Goal: Task Accomplishment & Management: Use online tool/utility

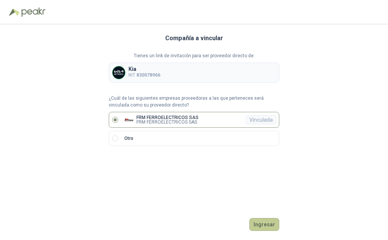
click at [268, 224] on button "Ingresar" at bounding box center [264, 224] width 30 height 13
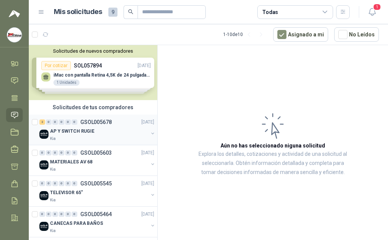
click at [97, 126] on div "2 0 0 0 0 0 GSOL005678 [DATE]" at bounding box center [97, 121] width 116 height 9
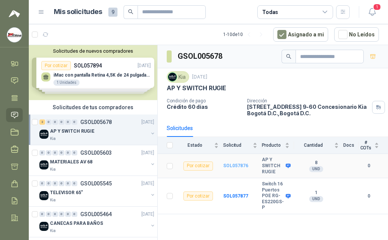
click at [235, 164] on b "SOL057876" at bounding box center [235, 165] width 25 height 5
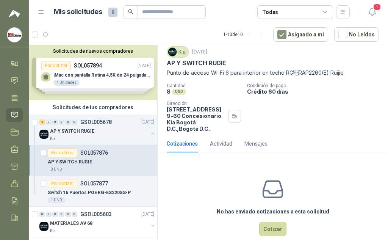
scroll to position [36, 0]
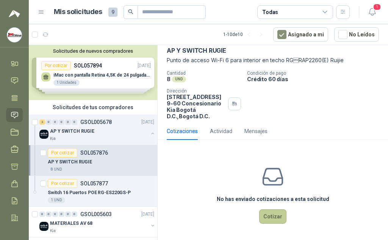
click at [268, 218] on button "Cotizar" at bounding box center [272, 216] width 27 height 14
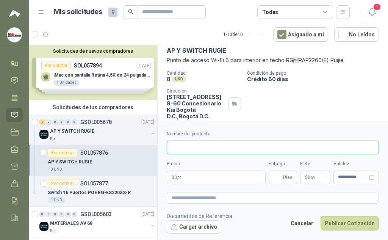
click at [184, 143] on input "Nombre del producto" at bounding box center [273, 148] width 212 height 14
click at [288, 100] on div "Cantidad 8 UND Condición de pago Crédito 60 días Dirección [STREET_ADDRESS] 9-…" at bounding box center [273, 94] width 212 height 49
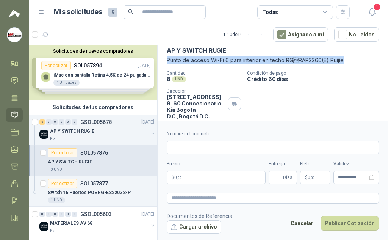
drag, startPoint x: 344, startPoint y: 59, endPoint x: 166, endPoint y: 60, distance: 178.5
click at [166, 60] on div "Kia [DATE] AP Y SWITCH RUGIE Punto de acceso Wi-Fi 6 para interior en techo RG…" at bounding box center [273, 77] width 230 height 92
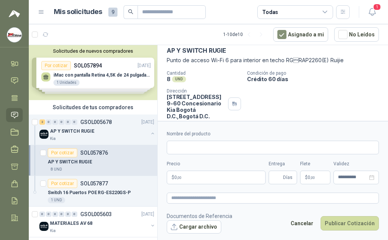
drag, startPoint x: 173, startPoint y: 61, endPoint x: 244, endPoint y: 133, distance: 101.0
click at [244, 133] on label "Nombre del producto" at bounding box center [273, 133] width 212 height 7
click at [244, 141] on input "Nombre del producto" at bounding box center [273, 148] width 212 height 14
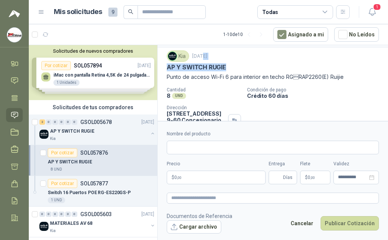
scroll to position [16, 0]
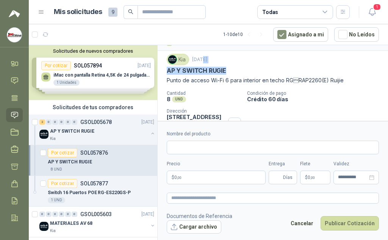
drag, startPoint x: 228, startPoint y: 49, endPoint x: 200, endPoint y: 53, distance: 27.7
click at [200, 53] on div "Kia [DATE] AP Y SWITCH RUGIE Punto de acceso Wi-Fi 6 para interior en techo RG…" at bounding box center [273, 97] width 230 height 92
click at [228, 68] on div "AP Y SWITCH RUGIE" at bounding box center [273, 71] width 212 height 8
drag, startPoint x: 228, startPoint y: 68, endPoint x: 169, endPoint y: 72, distance: 59.2
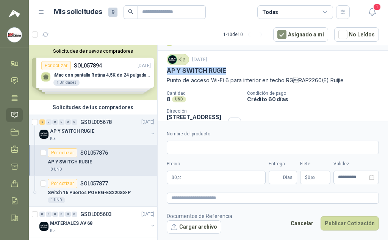
click at [169, 72] on div "AP Y SWITCH RUGIE" at bounding box center [273, 71] width 212 height 8
copy p "AP Y SWITCH RUGIE"
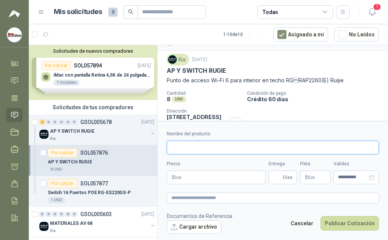
click at [173, 147] on input "Nombre del producto" at bounding box center [273, 148] width 212 height 14
paste input "**********"
type input "**********"
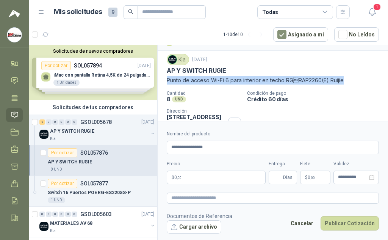
drag, startPoint x: 341, startPoint y: 78, endPoint x: 167, endPoint y: 80, distance: 174.7
click at [167, 80] on p "Punto de acceso Wi-Fi 6 para interior en techo RGRAP2260(E) Ruijie" at bounding box center [273, 80] width 212 height 8
copy p "Punto de acceso Wi-Fi 6 para interior en techo RGRAP2260(E) Ruijie"
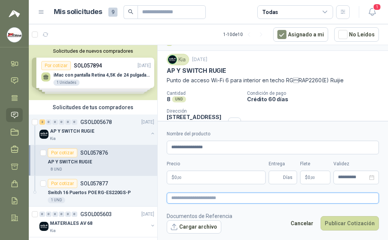
click at [174, 194] on textarea at bounding box center [273, 197] width 212 height 11
paste textarea "**********"
type textarea "**********"
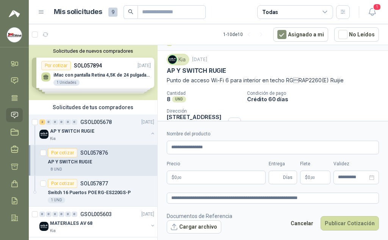
click at [192, 175] on p "$ 0 ,00" at bounding box center [216, 178] width 99 height 14
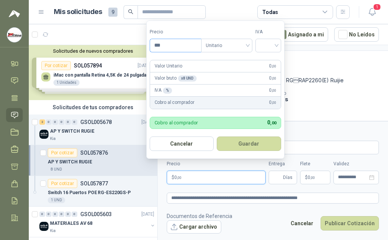
click at [167, 45] on input "***" at bounding box center [175, 45] width 51 height 13
type input "*********"
click at [210, 60] on div "Valor Unitario 712.000 ,00" at bounding box center [215, 66] width 131 height 12
click at [279, 45] on div at bounding box center [268, 46] width 26 height 14
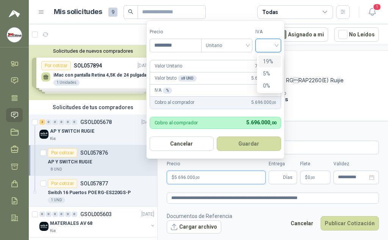
click at [269, 59] on div "19%" at bounding box center [270, 61] width 14 height 8
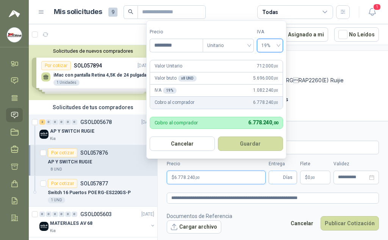
click at [288, 177] on span "Días" at bounding box center [287, 177] width 9 height 13
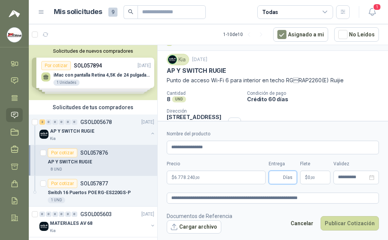
type input "*"
click at [373, 179] on icon "close-circle" at bounding box center [371, 177] width 5 height 5
type input "*"
click at [364, 175] on input at bounding box center [353, 177] width 30 height 5
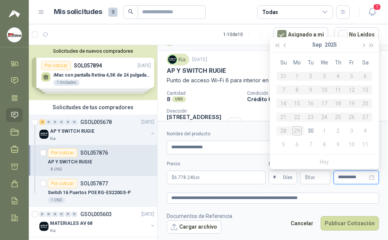
type input "**********"
click at [370, 46] on span "button" at bounding box center [372, 45] width 4 height 4
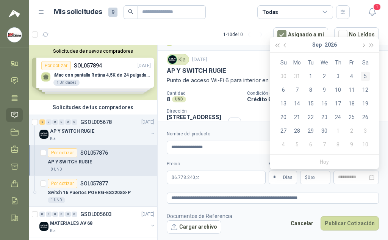
type input "**********"
click at [338, 89] on div "10" at bounding box center [337, 89] width 9 height 9
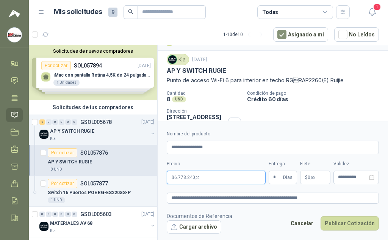
click at [225, 177] on p "$ 6.778.240 ,00" at bounding box center [216, 178] width 99 height 14
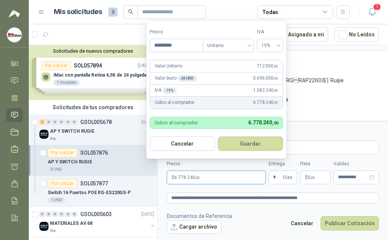
click at [225, 177] on p "$ 6.778.240 ,00" at bounding box center [216, 178] width 99 height 14
click at [247, 140] on button "Guardar" at bounding box center [250, 143] width 65 height 14
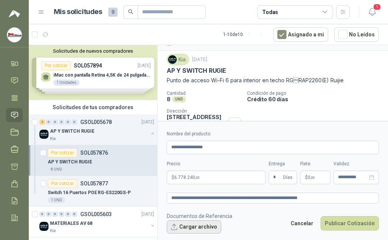
click at [192, 230] on button "Cargar archivo" at bounding box center [194, 227] width 55 height 14
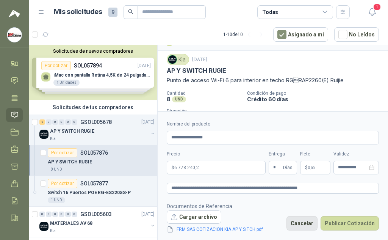
click at [303, 224] on button "Cancelar" at bounding box center [301, 223] width 31 height 14
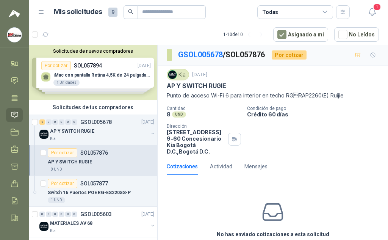
scroll to position [0, 0]
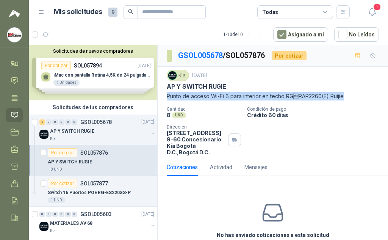
drag, startPoint x: 232, startPoint y: 84, endPoint x: 343, endPoint y: 97, distance: 111.1
click at [343, 97] on div "Kia [DATE] AP Y SWITCH RUGIE Punto de acceso Wi-Fi 6 para interior en techo RG…" at bounding box center [273, 85] width 212 height 31
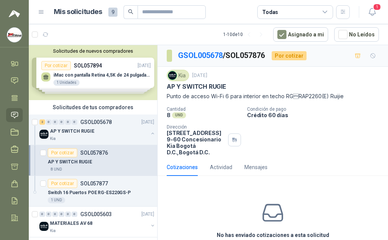
click at [376, 127] on div "Kia [DATE] AP Y SWITCH RUGIE Punto de acceso Wi-Fi 6 para interior en techo RG…" at bounding box center [273, 113] width 230 height 92
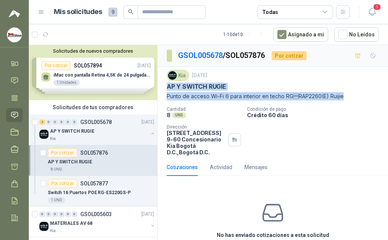
drag, startPoint x: 344, startPoint y: 92, endPoint x: 164, endPoint y: 85, distance: 180.5
click at [164, 85] on div "Kia [DATE] AP Y SWITCH RUGIE Punto de acceso Wi-Fi 6 para interior en techo RG…" at bounding box center [273, 113] width 230 height 92
copy div "AP Y SWITCH RUGIE Punto de acceso Wi-Fi 6 para interior en techo RGRAP2260(E) …"
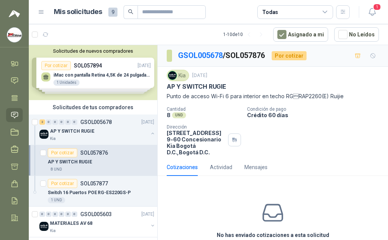
click at [209, 200] on div "No has enviado cotizaciones a esta solicitud Cotizar" at bounding box center [273, 230] width 230 height 97
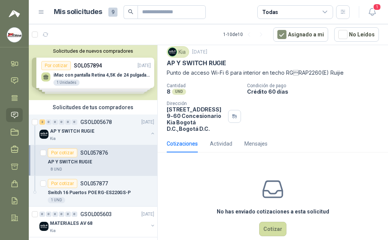
scroll to position [36, 0]
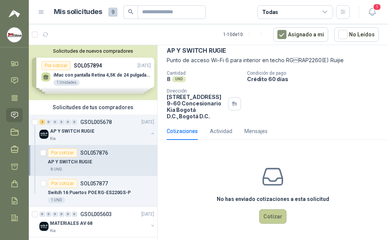
click at [272, 220] on button "Cotizar" at bounding box center [272, 216] width 27 height 14
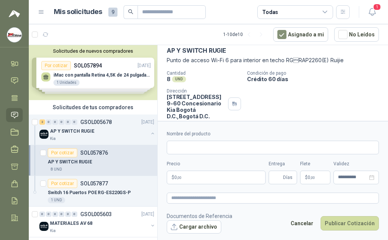
click at [229, 48] on div "AP Y SWITCH RUGIE" at bounding box center [273, 51] width 212 height 8
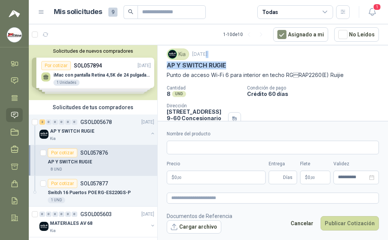
scroll to position [20, 0]
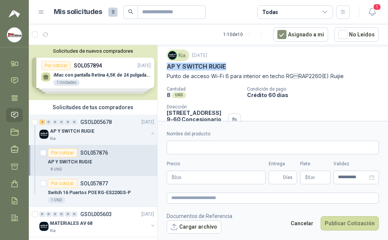
drag, startPoint x: 228, startPoint y: 51, endPoint x: 167, endPoint y: 66, distance: 63.5
click at [167, 66] on div "AP Y SWITCH RUGIE" at bounding box center [273, 67] width 212 height 8
copy p "AP Y SWITCH RUGIE"
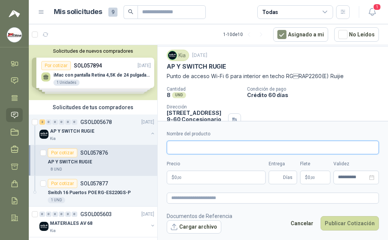
click at [180, 145] on input "Nombre del producto" at bounding box center [273, 148] width 212 height 14
paste input "**********"
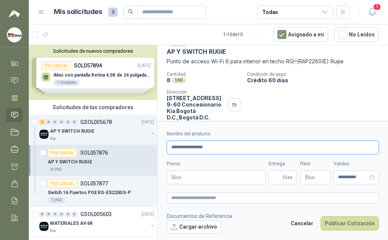
scroll to position [23, 0]
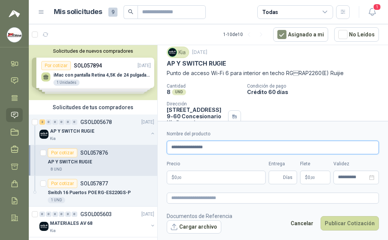
type input "**********"
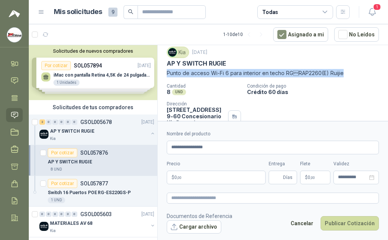
drag, startPoint x: 340, startPoint y: 73, endPoint x: 166, endPoint y: 74, distance: 173.2
click at [166, 74] on div "Kia [DATE] AP Y SWITCH RUGIE Punto de acceso Wi-Fi 6 para interior en techo RG…" at bounding box center [273, 90] width 230 height 92
copy p "Punto de acceso Wi-Fi 6 para interior en techo RGRAP2260(E) Ruijie"
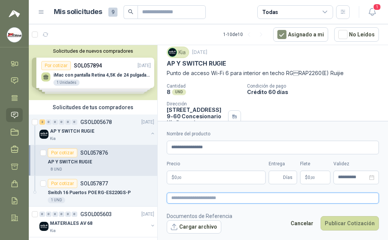
click at [191, 196] on textarea at bounding box center [273, 197] width 212 height 11
paste textarea "**********"
type textarea "**********"
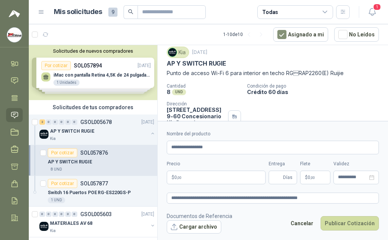
click at [194, 177] on p "$ 0 ,00" at bounding box center [216, 178] width 99 height 14
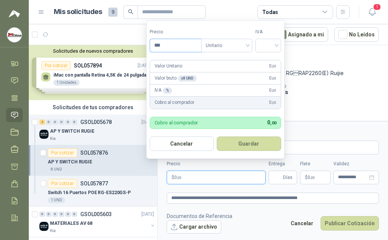
click at [167, 46] on input "***" at bounding box center [175, 45] width 51 height 13
type input "*********"
click at [277, 45] on input "search" at bounding box center [268, 44] width 17 height 11
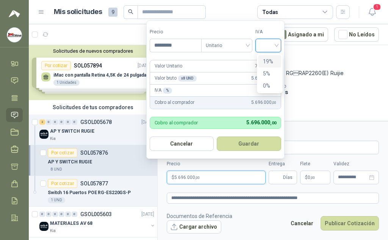
click at [268, 63] on div "19%" at bounding box center [270, 61] width 14 height 8
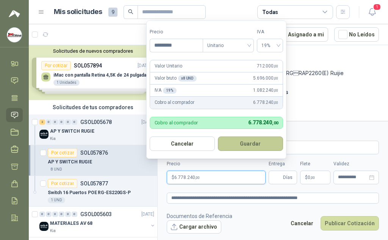
click at [247, 146] on button "Guardar" at bounding box center [250, 143] width 65 height 14
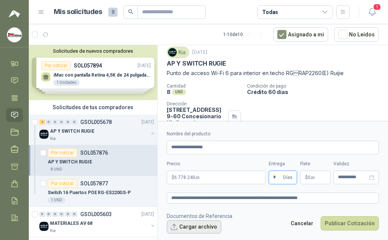
type input "*"
click at [192, 230] on button "Cargar archivo" at bounding box center [194, 227] width 55 height 14
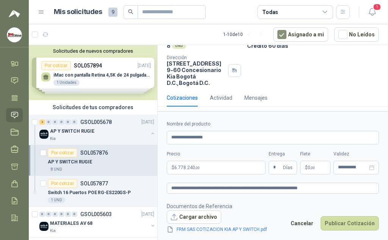
scroll to position [71, 0]
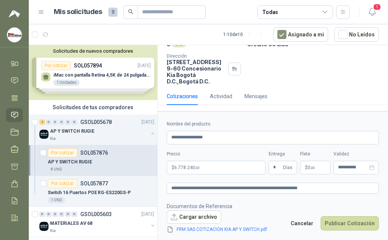
click at [299, 75] on div "Cantidad 8 UND Condición de pago Crédito 60 días Dirección [STREET_ADDRESS] 9-…" at bounding box center [273, 60] width 212 height 49
click at [358, 222] on button "Publicar Cotización" at bounding box center [350, 223] width 58 height 14
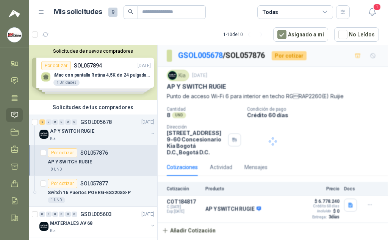
scroll to position [0, 0]
click at [83, 128] on p "AP Y SWITCH RUGIE" at bounding box center [72, 131] width 44 height 7
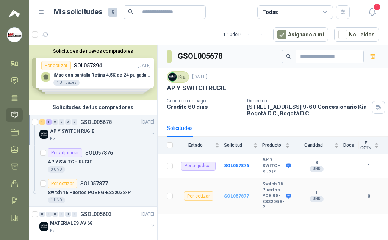
click at [233, 197] on b "SOL057877" at bounding box center [236, 195] width 25 height 5
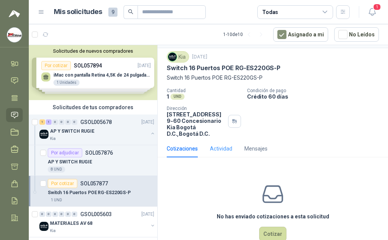
scroll to position [36, 0]
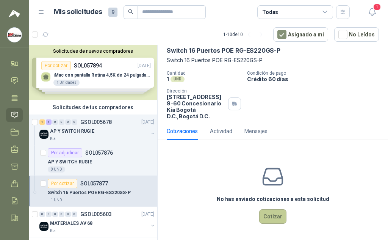
click at [271, 218] on button "Cotizar" at bounding box center [272, 216] width 27 height 14
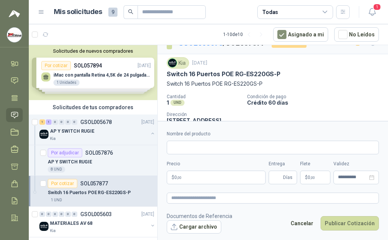
scroll to position [0, 0]
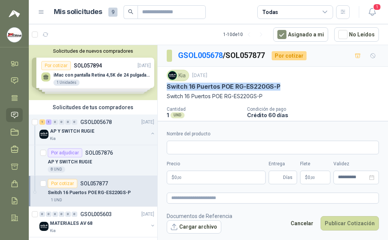
drag, startPoint x: 280, startPoint y: 87, endPoint x: 176, endPoint y: 85, distance: 103.5
click at [159, 86] on div "Kia [DATE] Switch 16 Puertos [PERSON_NAME] RG-ES220GS-P Switch 16 Puertos [PERS…" at bounding box center [273, 113] width 230 height 92
copy p "Switch 16 Puertos POE RG-ES220GS-P"
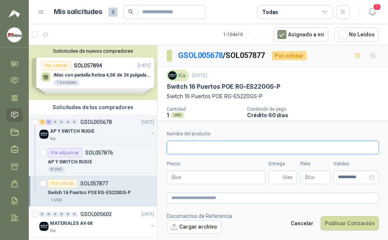
click at [171, 146] on input "Nombre del producto" at bounding box center [273, 148] width 212 height 14
paste input "**********"
type input "**********"
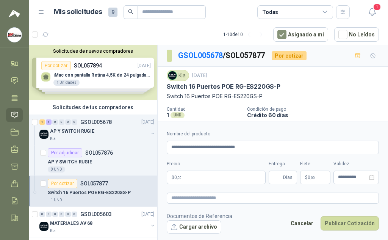
click at [266, 94] on p "Switch 16 Puertos POE RG-ES220GS-P" at bounding box center [273, 96] width 212 height 8
drag, startPoint x: 260, startPoint y: 98, endPoint x: 163, endPoint y: 98, distance: 96.2
click at [163, 98] on div "Kia [DATE] Switch 16 Puertos [PERSON_NAME] RG-ES220GS-P Switch 16 Puertos [PERS…" at bounding box center [273, 113] width 230 height 92
copy p "Switch 16 Puertos POE RG-ES220GS-P"
click at [183, 195] on textarea at bounding box center [273, 197] width 212 height 11
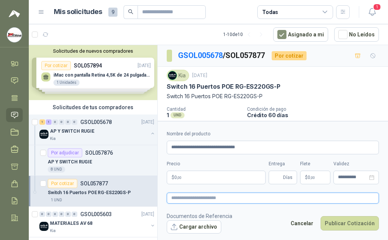
paste textarea "**********"
type textarea "**********"
click at [187, 175] on p "$ 0 ,00" at bounding box center [216, 178] width 99 height 14
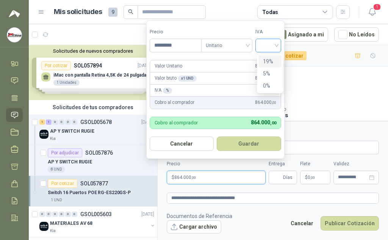
click at [280, 45] on div at bounding box center [268, 46] width 26 height 14
type input "*********"
click at [269, 59] on div "19%" at bounding box center [270, 61] width 14 height 8
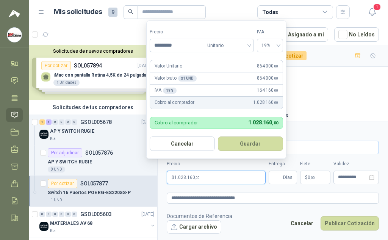
click at [246, 147] on button "Guardar" at bounding box center [250, 143] width 65 height 14
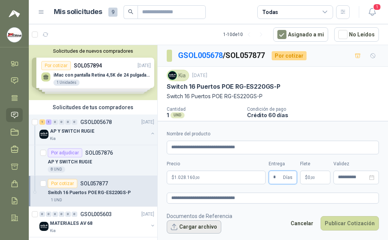
type input "*"
click at [208, 226] on button "Cargar archivo" at bounding box center [194, 227] width 55 height 14
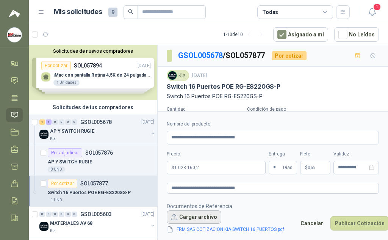
click at [201, 219] on button "Cargar archivo" at bounding box center [194, 217] width 55 height 14
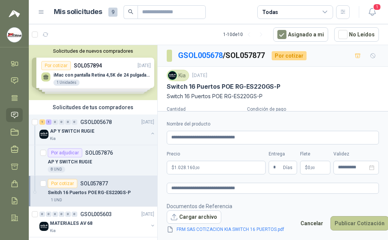
click at [354, 223] on button "Publicar Cotización" at bounding box center [359, 223] width 58 height 14
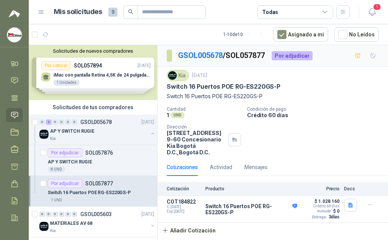
click at [333, 127] on div "Cantidad 1 UND Condición de pago Crédito 60 días Dirección [STREET_ADDRESS] 9-…" at bounding box center [273, 130] width 212 height 49
